Goal: Task Accomplishment & Management: Use online tool/utility

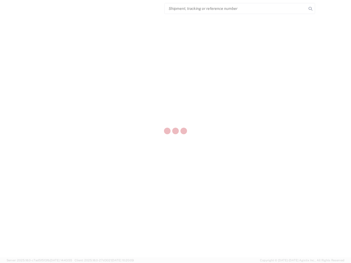
select select "US"
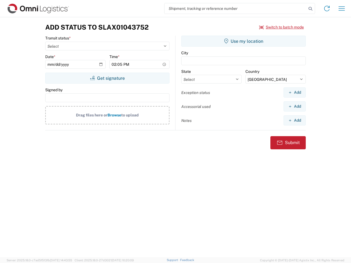
click at [235, 8] on input "search" at bounding box center [235, 8] width 142 height 10
click at [310, 9] on icon at bounding box center [310, 9] width 8 height 8
click at [327, 8] on icon at bounding box center [326, 8] width 9 height 9
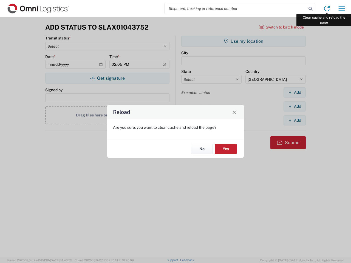
click at [342, 8] on div "Reload Are you sure, you want to clear cache and reload the page? No Yes" at bounding box center [175, 131] width 351 height 263
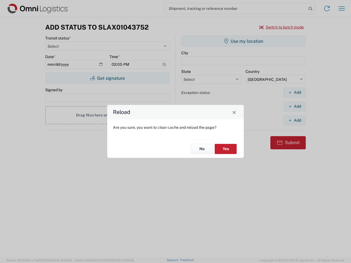
click at [282, 27] on div "Reload Are you sure, you want to clear cache and reload the page? No Yes" at bounding box center [175, 131] width 351 height 263
click at [107, 78] on div "Reload Are you sure, you want to clear cache and reload the page? No Yes" at bounding box center [175, 131] width 351 height 263
click at [243, 41] on div "Reload Are you sure, you want to clear cache and reload the page? No Yes" at bounding box center [175, 131] width 351 height 263
click at [294, 92] on div "Reload Are you sure, you want to clear cache and reload the page? No Yes" at bounding box center [175, 131] width 351 height 263
click at [294, 106] on div "Reload Are you sure, you want to clear cache and reload the page? No Yes" at bounding box center [175, 131] width 351 height 263
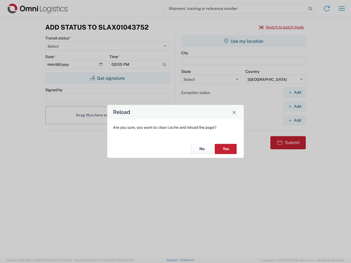
click at [294, 120] on div "Reload Are you sure, you want to clear cache and reload the page? No Yes" at bounding box center [175, 131] width 351 height 263
